Goal: Navigation & Orientation: Find specific page/section

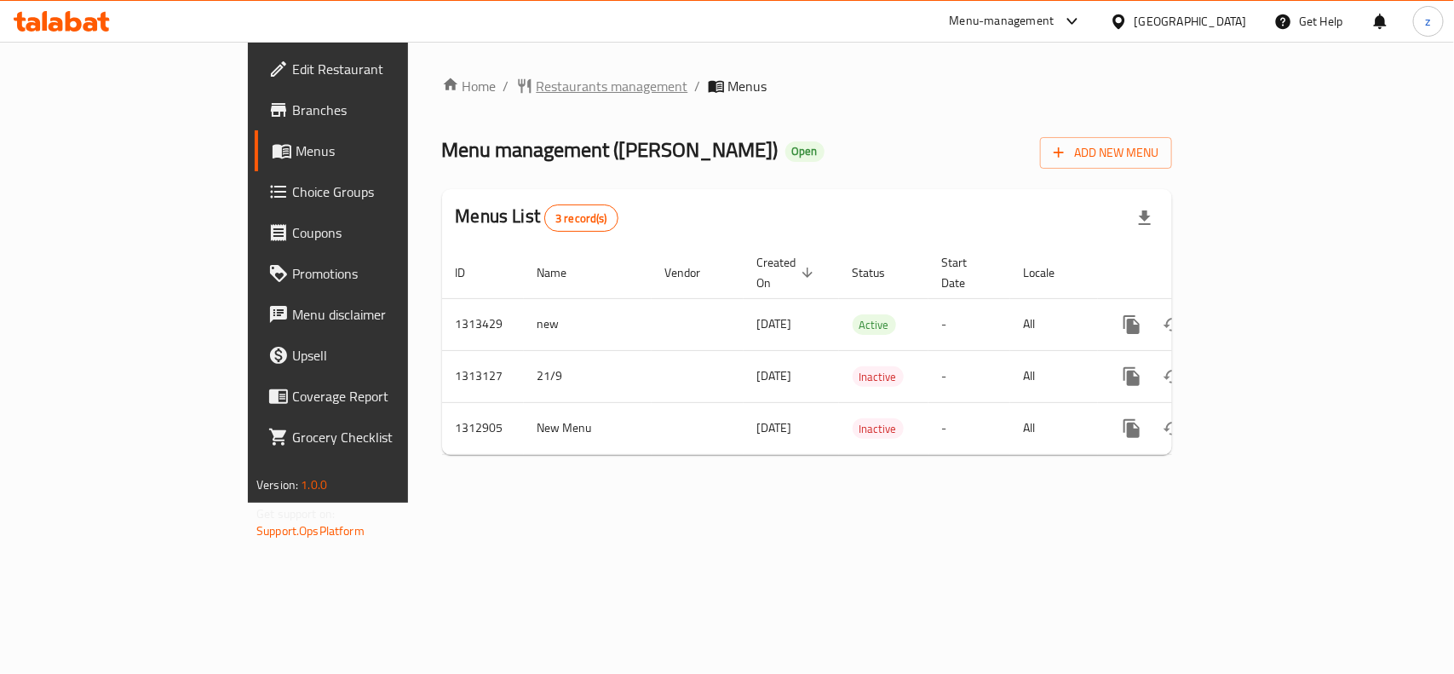
click at [536, 86] on span "Restaurants management" at bounding box center [612, 86] width 152 height 20
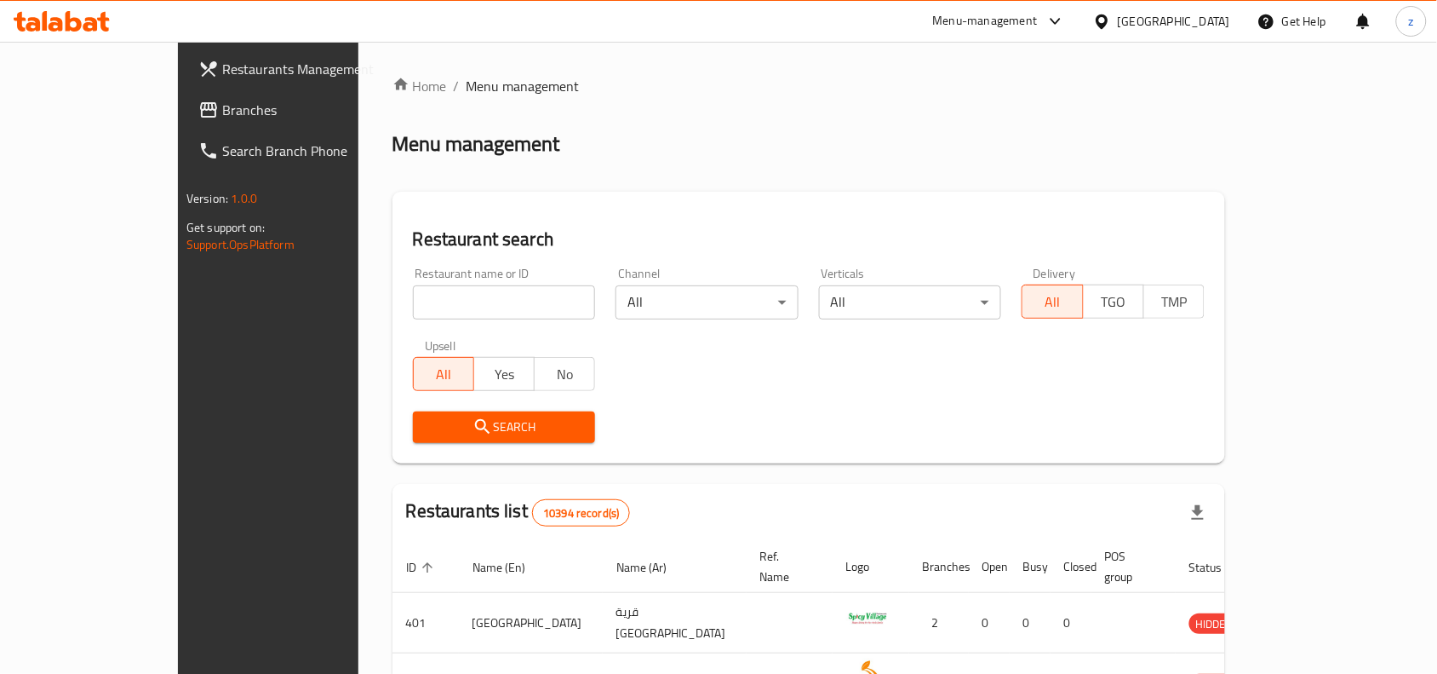
click at [222, 112] on span "Branches" at bounding box center [313, 110] width 182 height 20
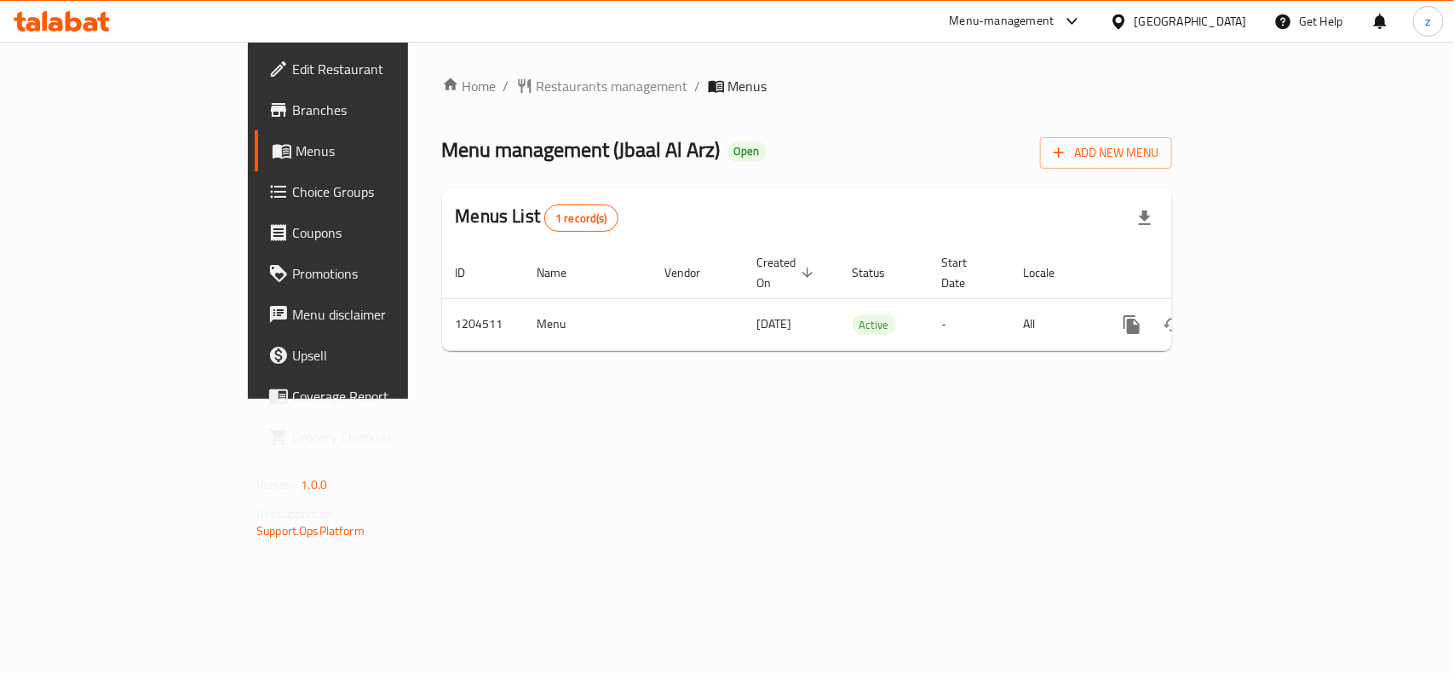
click at [292, 68] on span "Edit Restaurant" at bounding box center [384, 69] width 185 height 20
